Goal: Task Accomplishment & Management: Complete application form

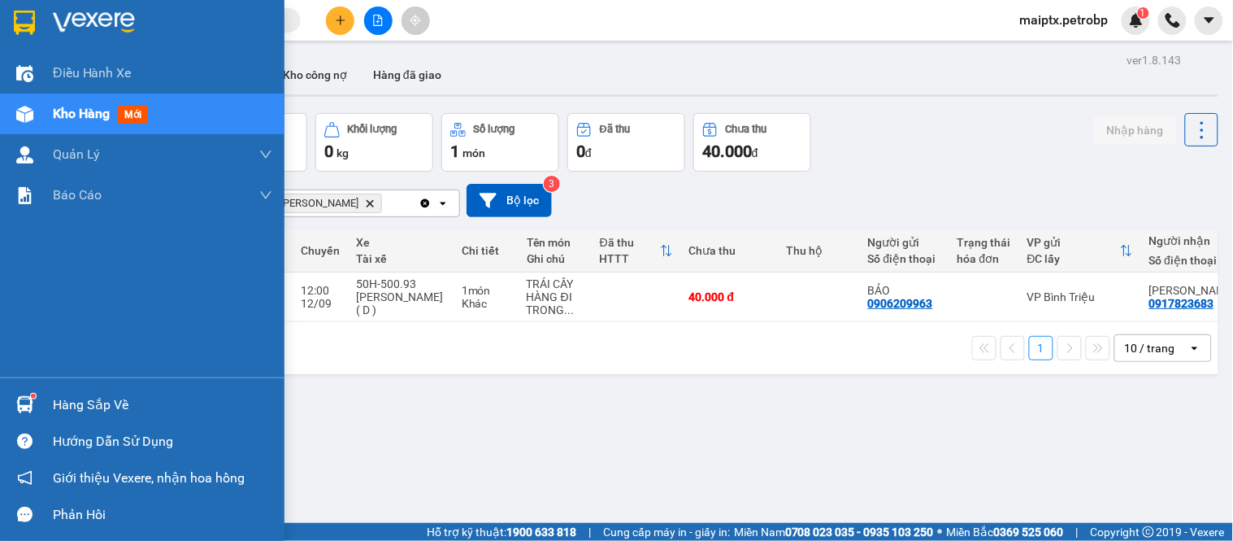
click at [17, 401] on img at bounding box center [24, 404] width 17 height 17
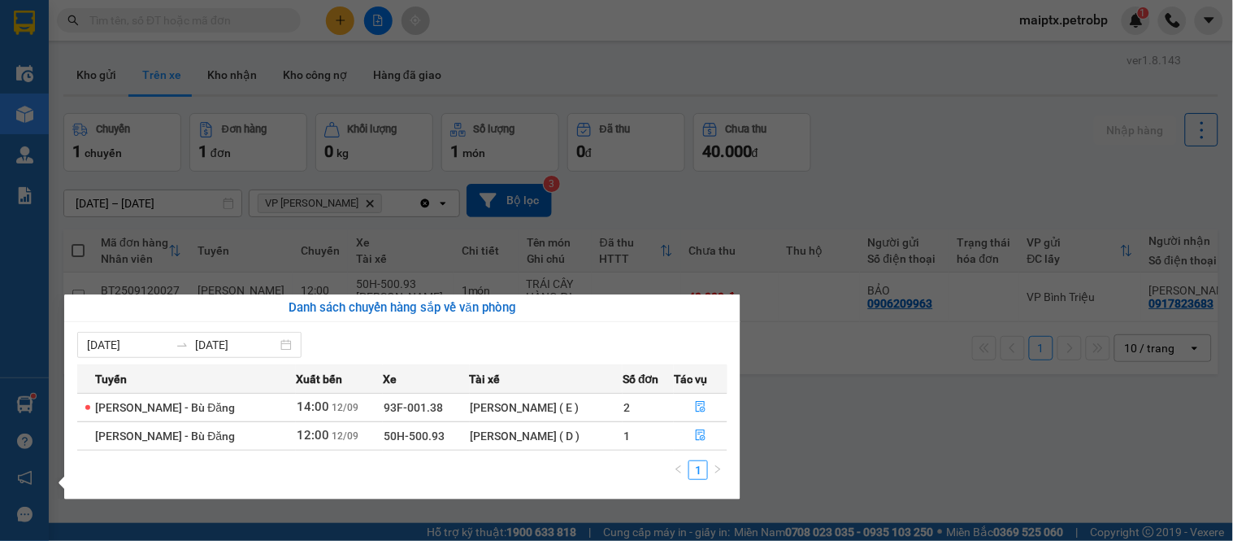
click at [798, 420] on section "Kết quả tìm kiếm ( 0 ) Bộ lọc No Data maiptx.petrobp 1 Điều hành xe Kho hàng mớ…" at bounding box center [616, 270] width 1233 height 541
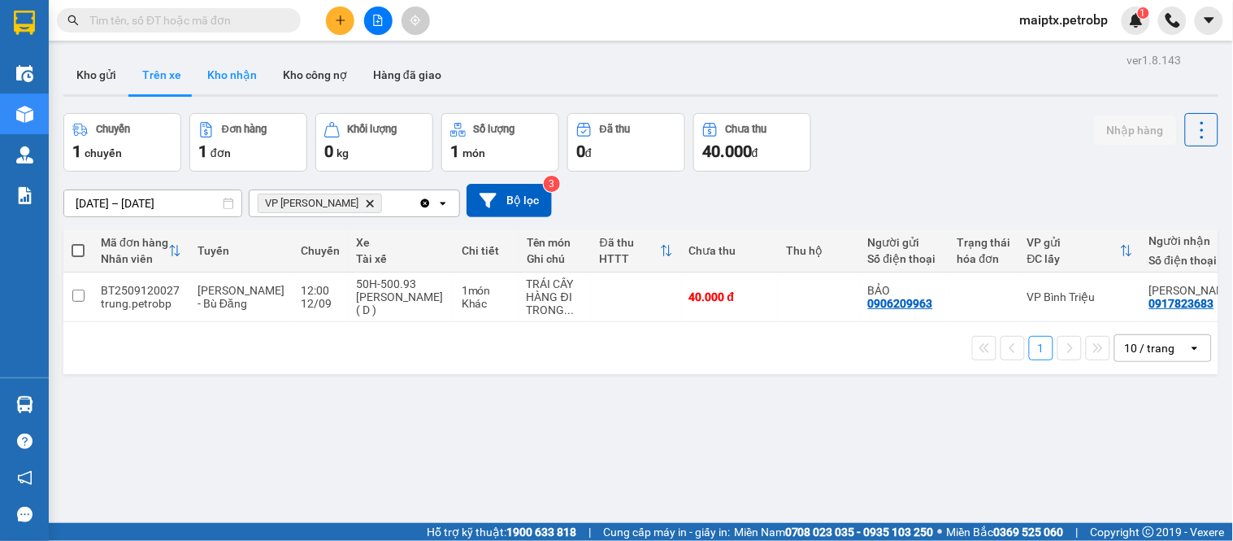
click at [225, 67] on button "Kho nhận" at bounding box center [232, 74] width 76 height 39
type input "[DATE] – [DATE]"
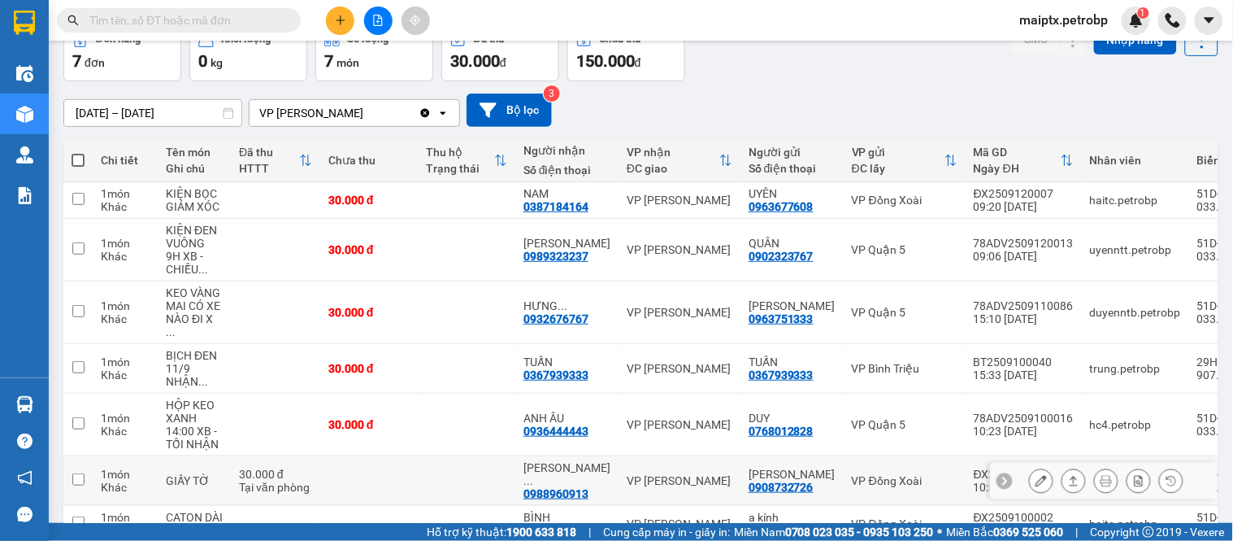
scroll to position [180, 0]
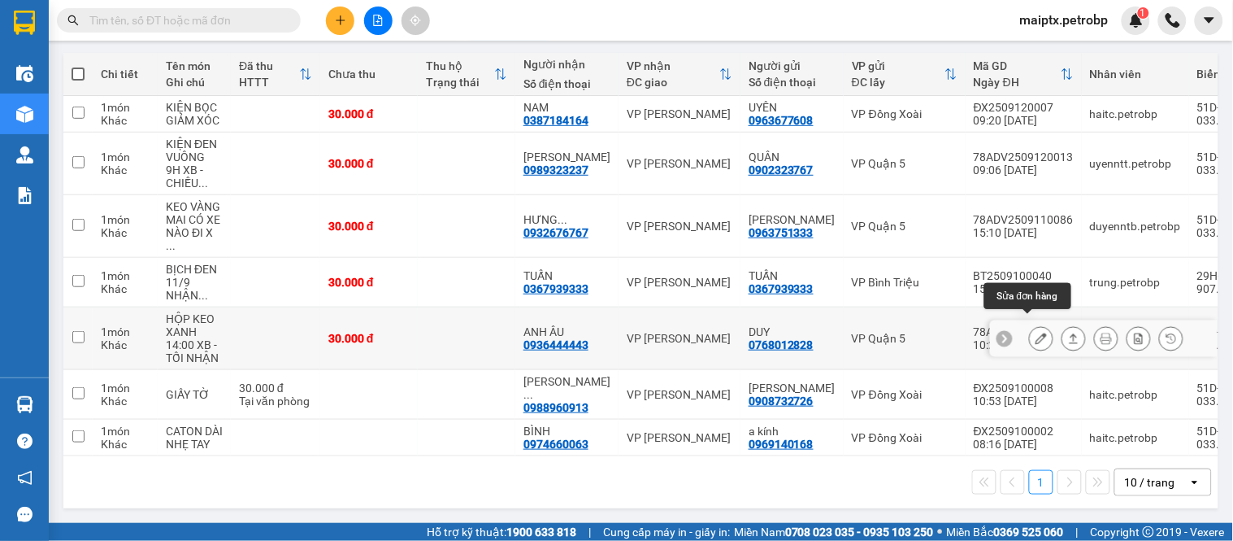
click at [1036, 333] on icon at bounding box center [1041, 338] width 11 height 11
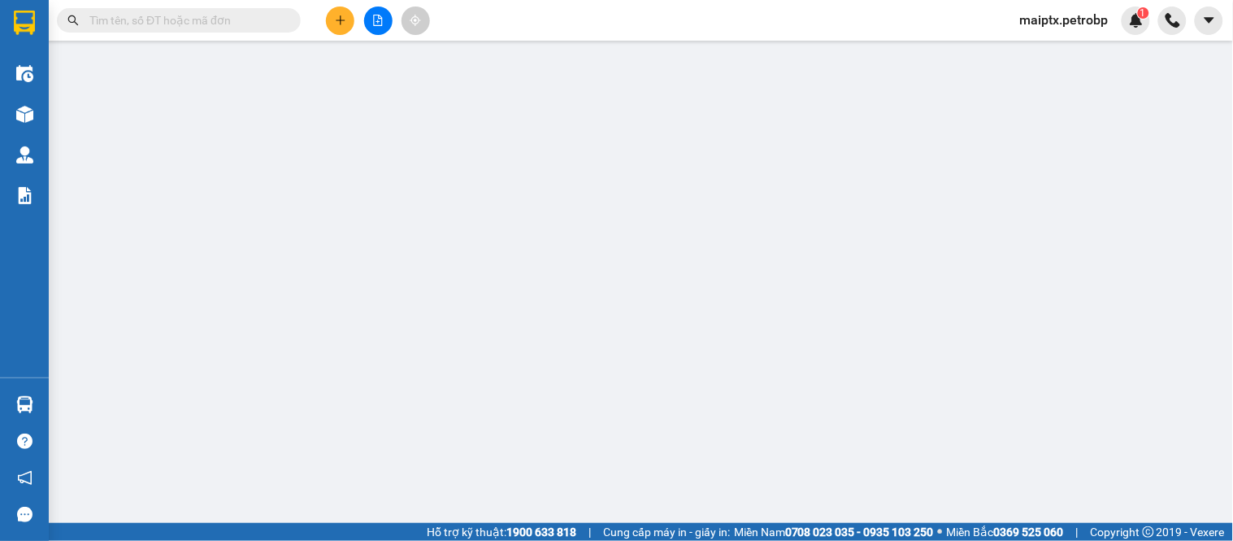
type input "0768012828"
type input "DUY"
type input "0936444443"
type input "ANH ÂU"
type input "30.000"
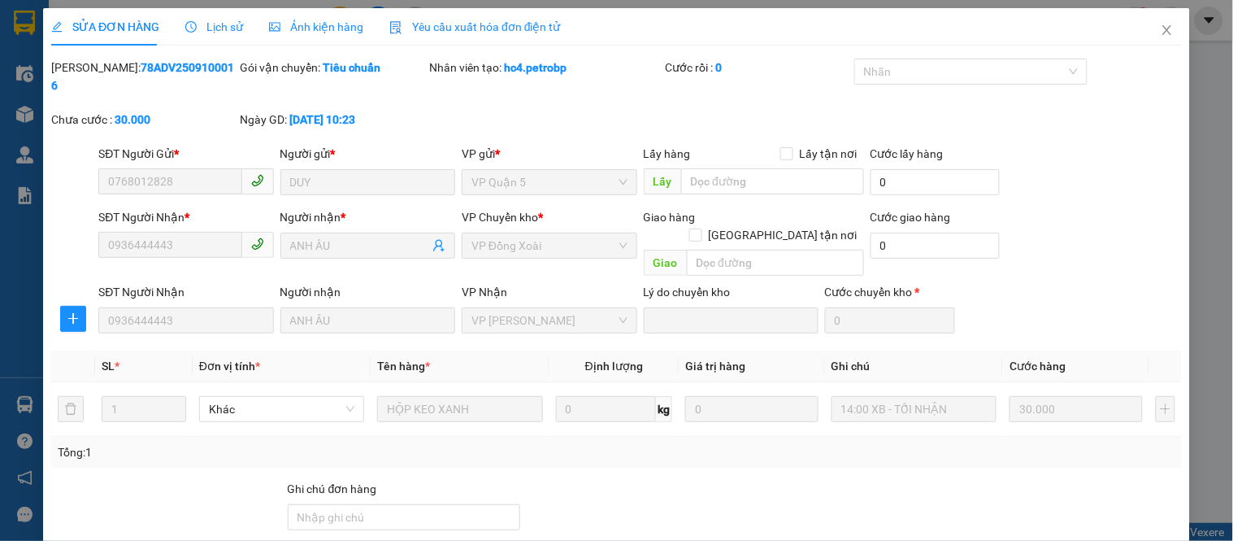
click at [127, 62] on b "78ADV2509100016" at bounding box center [142, 76] width 183 height 31
copy b "78ADV2509100016"
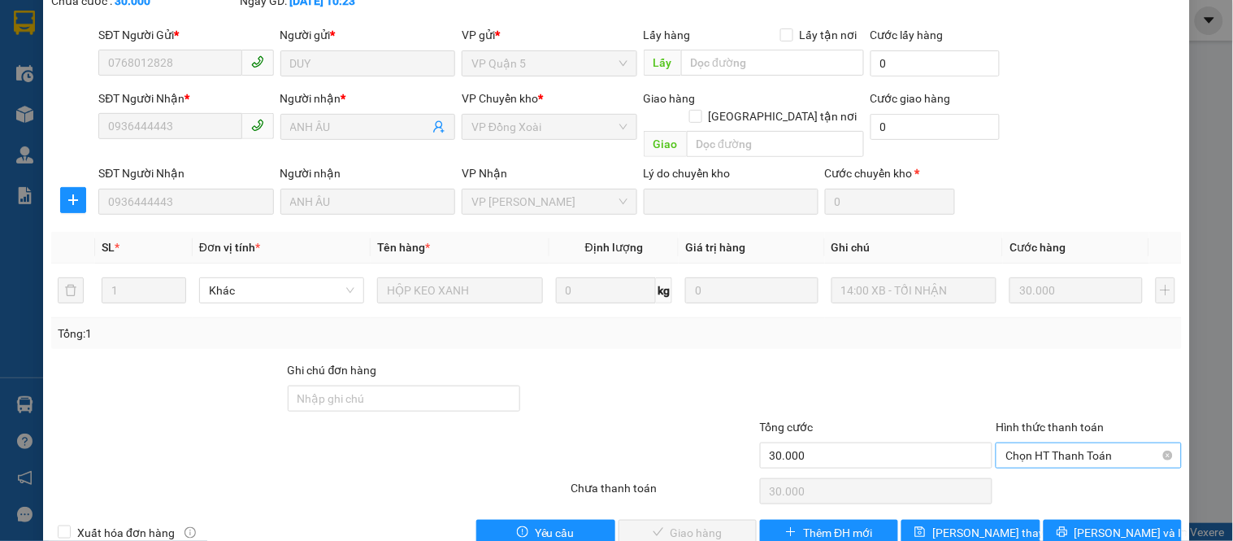
click at [1035, 443] on span "Chọn HT Thanh Toán" at bounding box center [1089, 455] width 166 height 24
click at [1020, 447] on div "Tại văn phòng" at bounding box center [1079, 452] width 164 height 18
type input "0"
click at [672, 524] on span "[PERSON_NAME] và Giao hàng" at bounding box center [728, 533] width 156 height 18
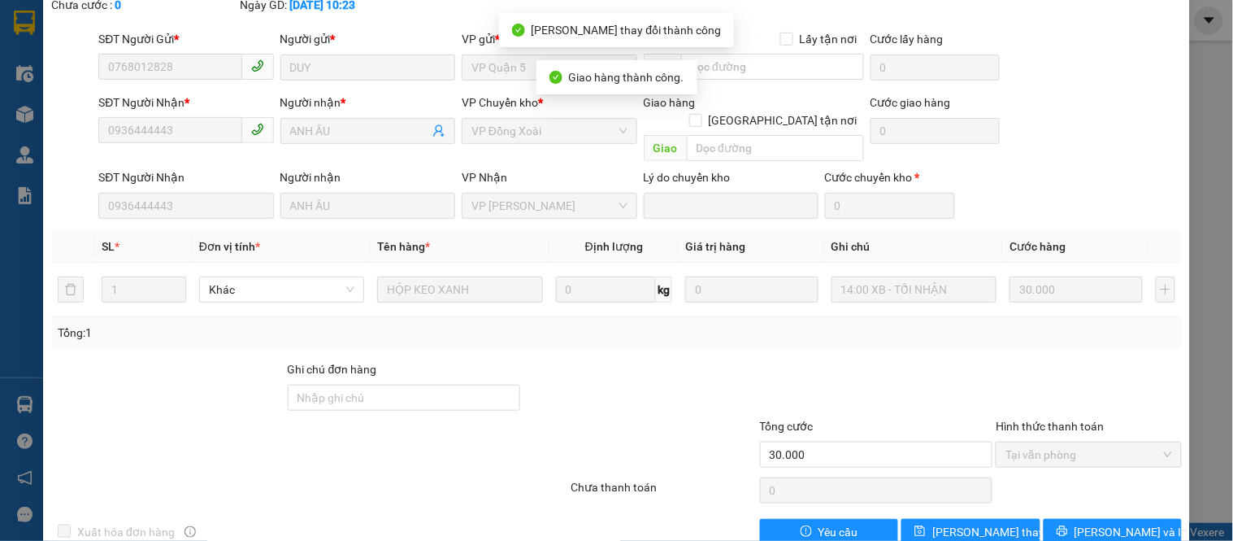
scroll to position [0, 0]
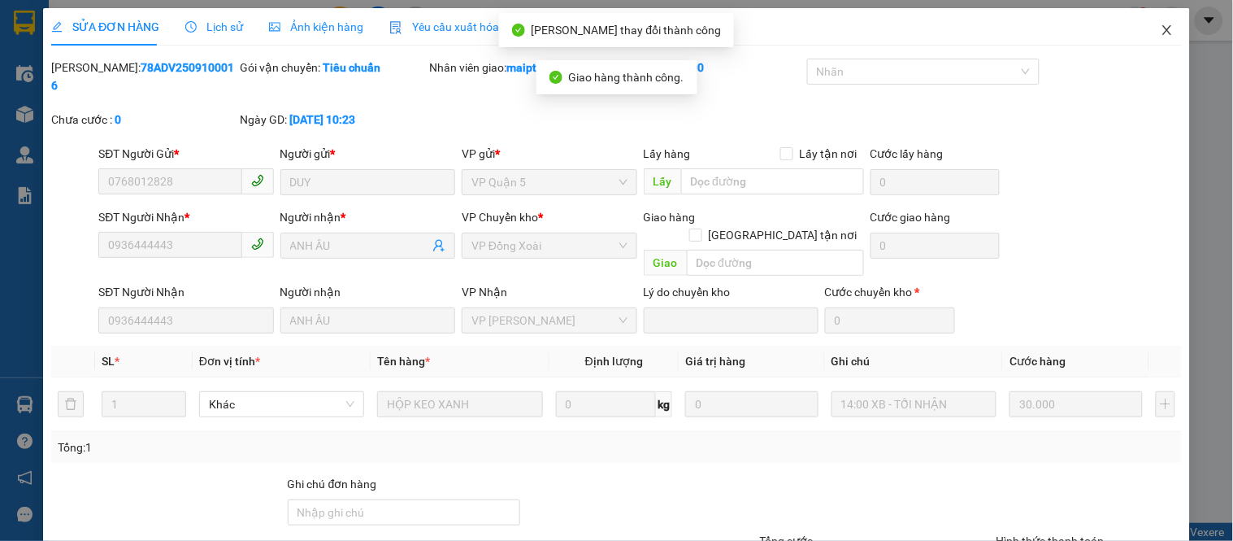
click at [1161, 33] on icon "close" at bounding box center [1167, 30] width 13 height 13
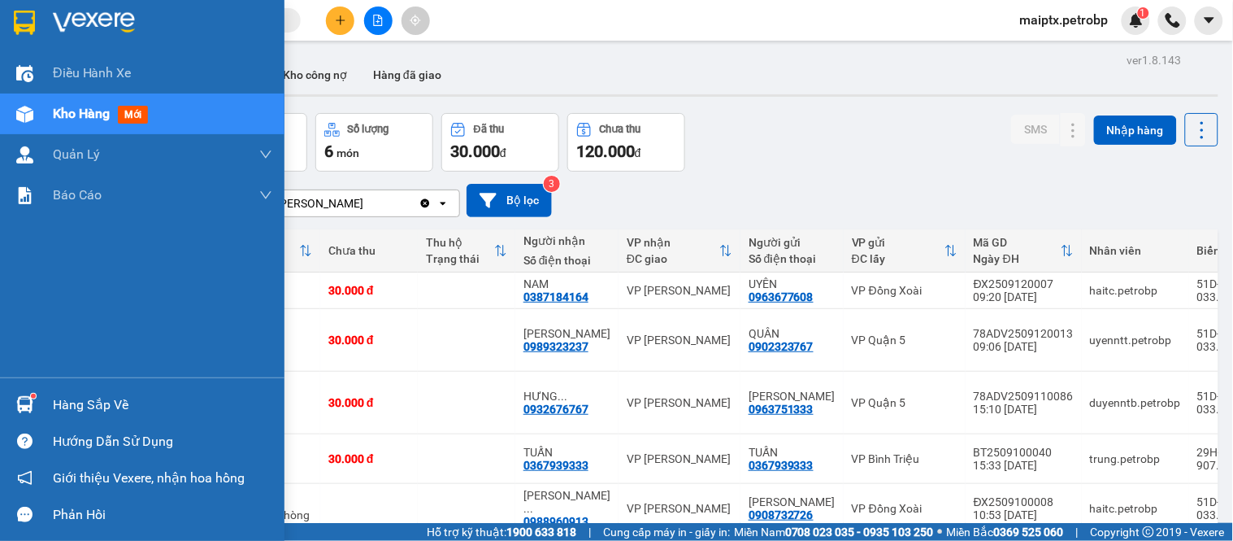
click at [111, 405] on div "Hàng sắp về" at bounding box center [163, 405] width 220 height 24
